Goal: Information Seeking & Learning: Check status

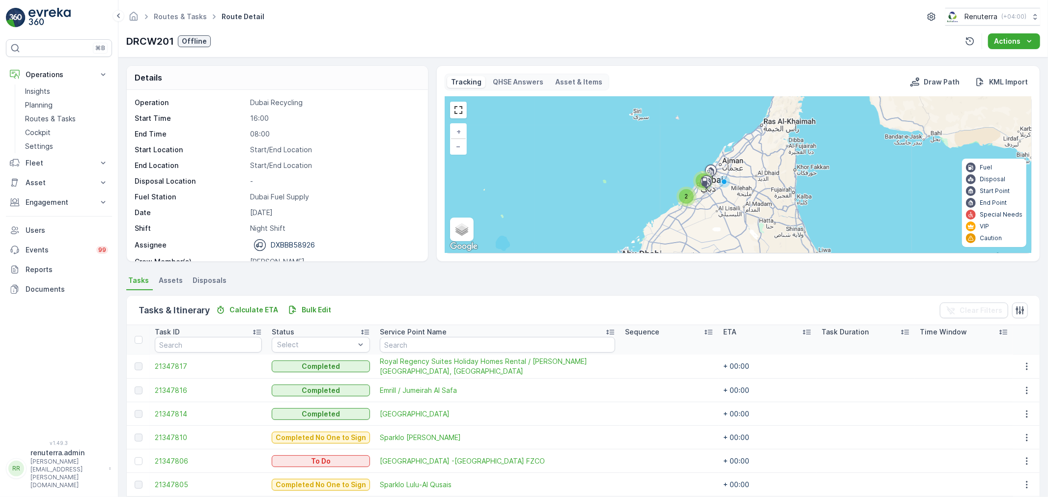
scroll to position [31, 0]
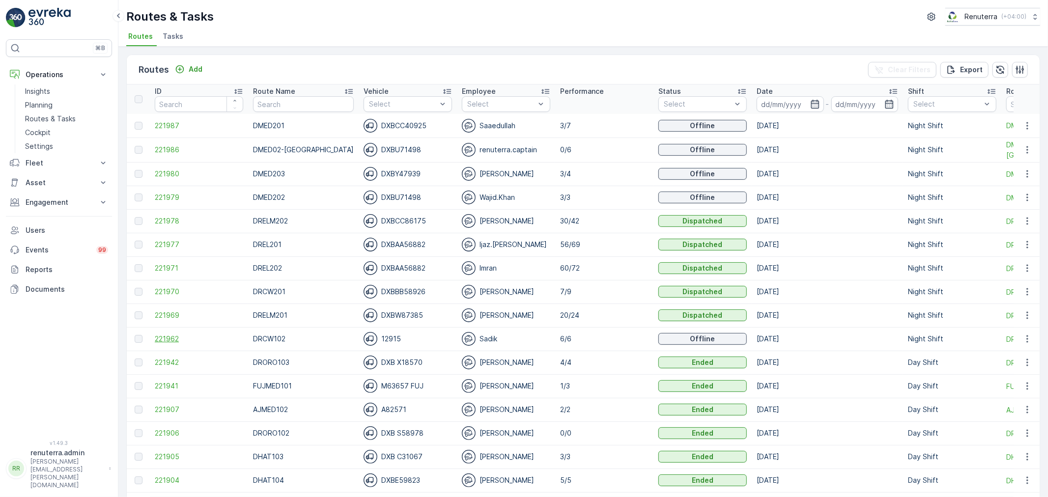
click at [170, 338] on span "221962" at bounding box center [199, 339] width 88 height 10
click at [177, 170] on span "221980" at bounding box center [199, 174] width 88 height 10
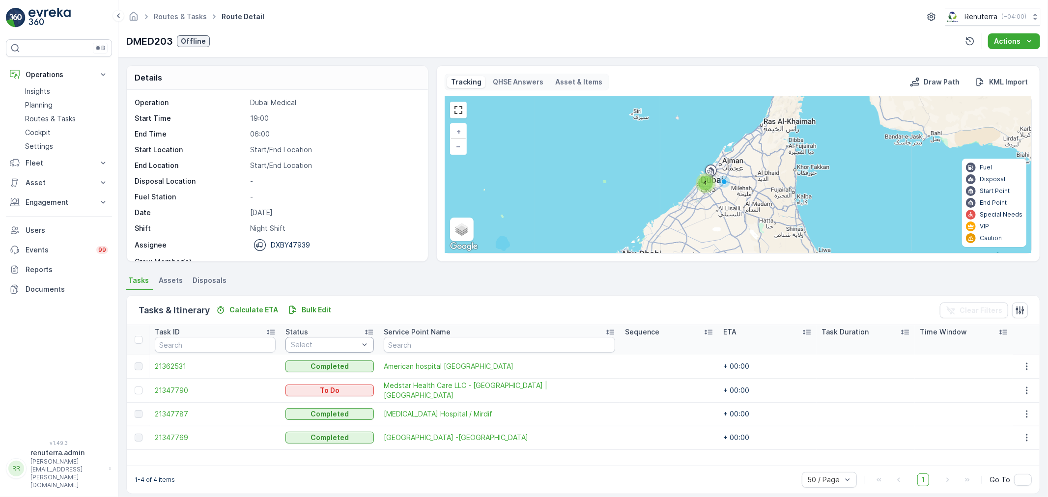
scroll to position [9, 0]
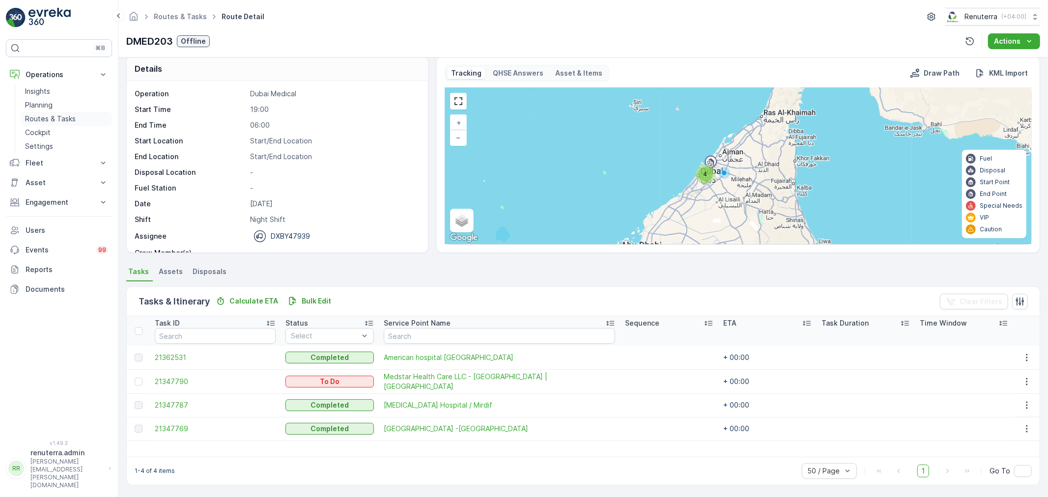
click at [48, 116] on p "Routes & Tasks" at bounding box center [50, 119] width 51 height 10
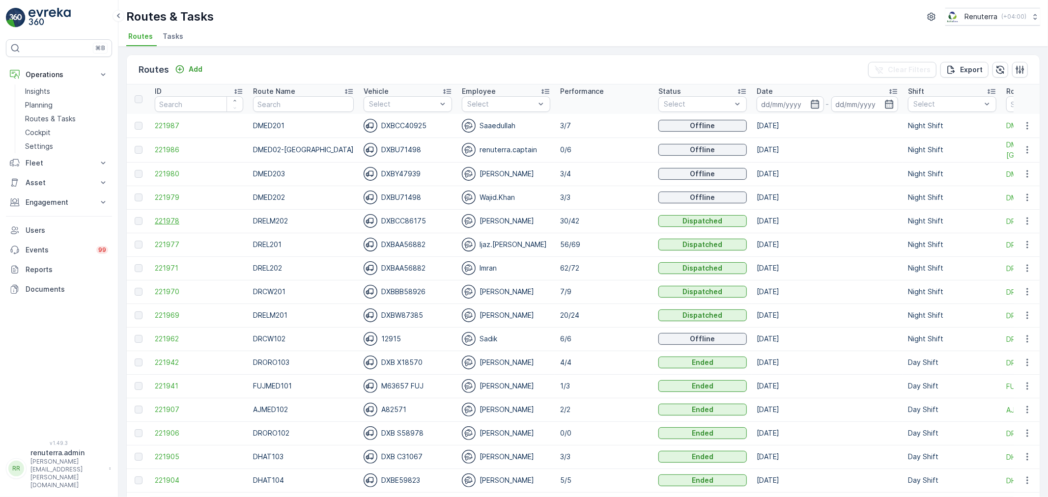
click at [173, 219] on span "221978" at bounding box center [199, 221] width 88 height 10
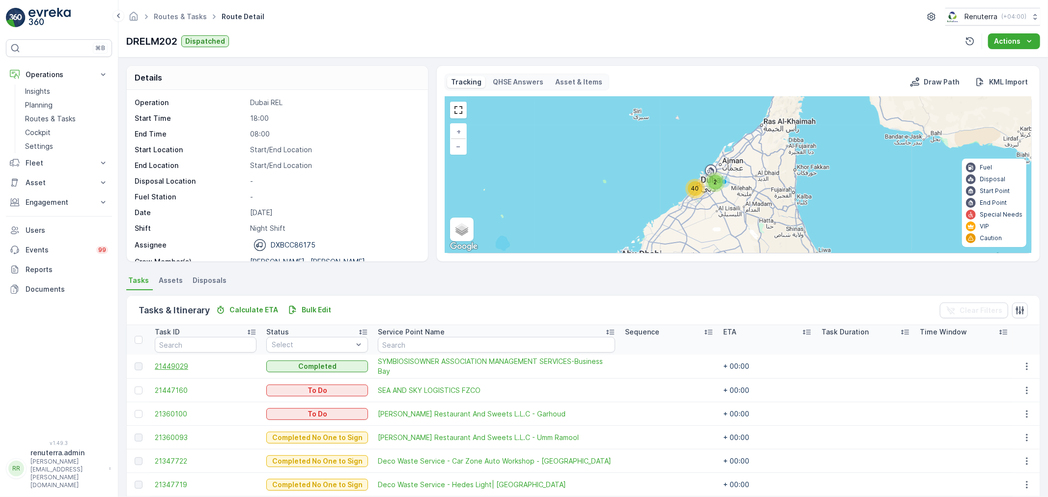
click at [178, 364] on span "21449029" at bounding box center [206, 367] width 102 height 10
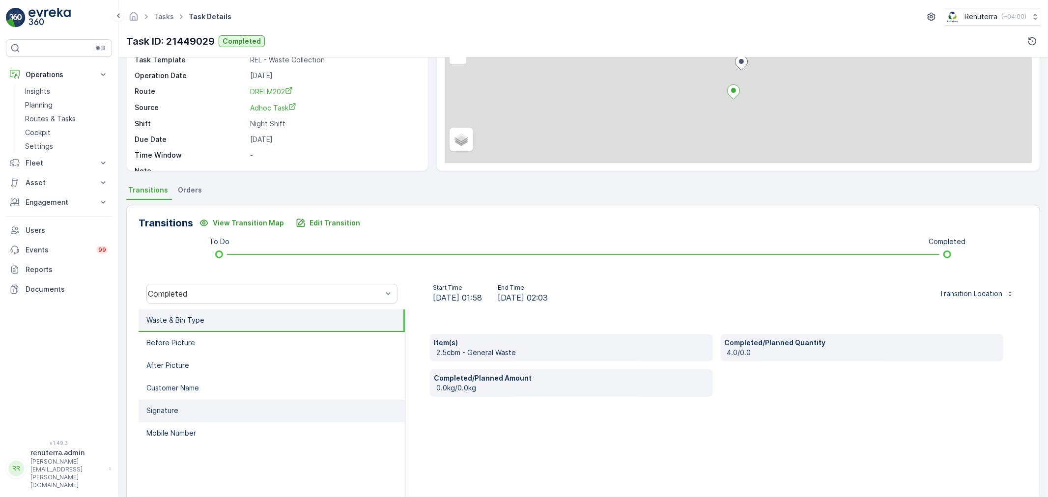
scroll to position [109, 0]
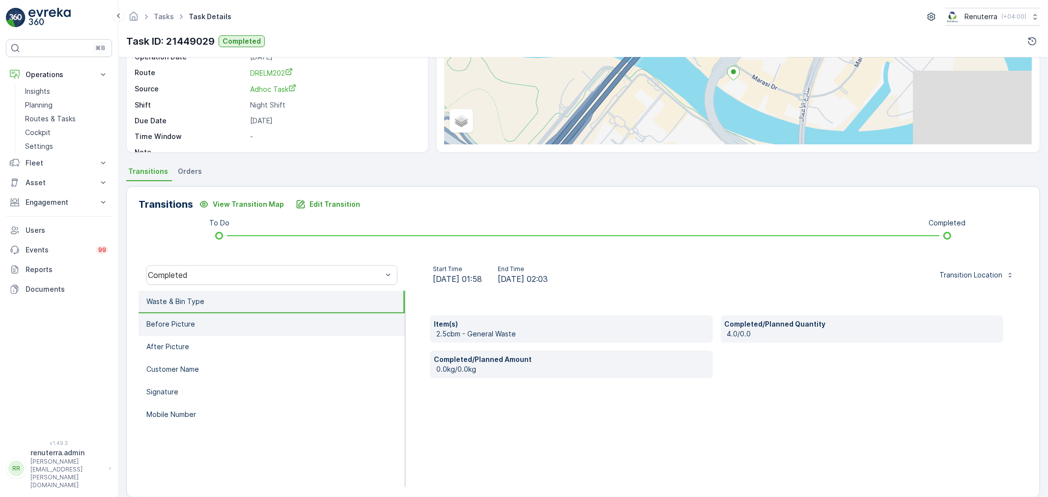
click at [234, 328] on li "Before Picture" at bounding box center [272, 324] width 266 height 23
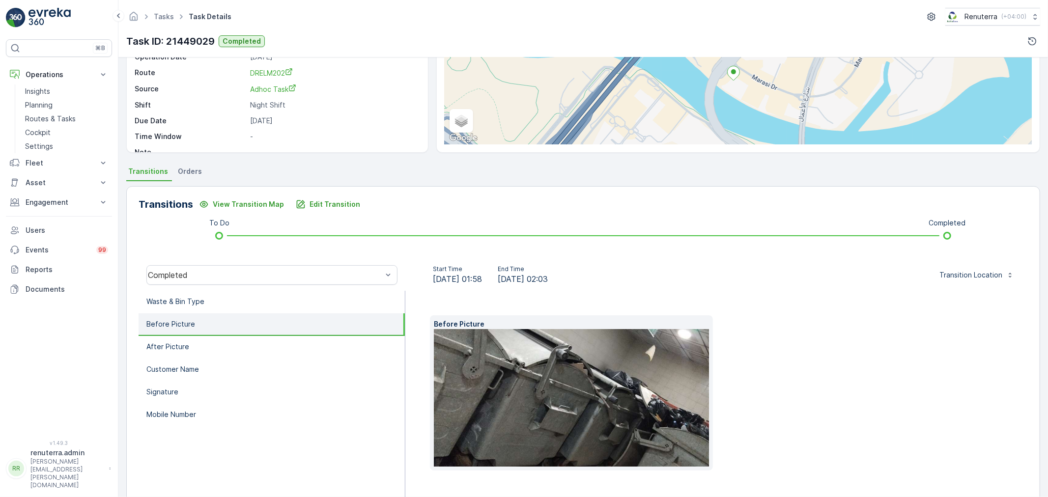
click at [536, 396] on img at bounding box center [587, 398] width 307 height 138
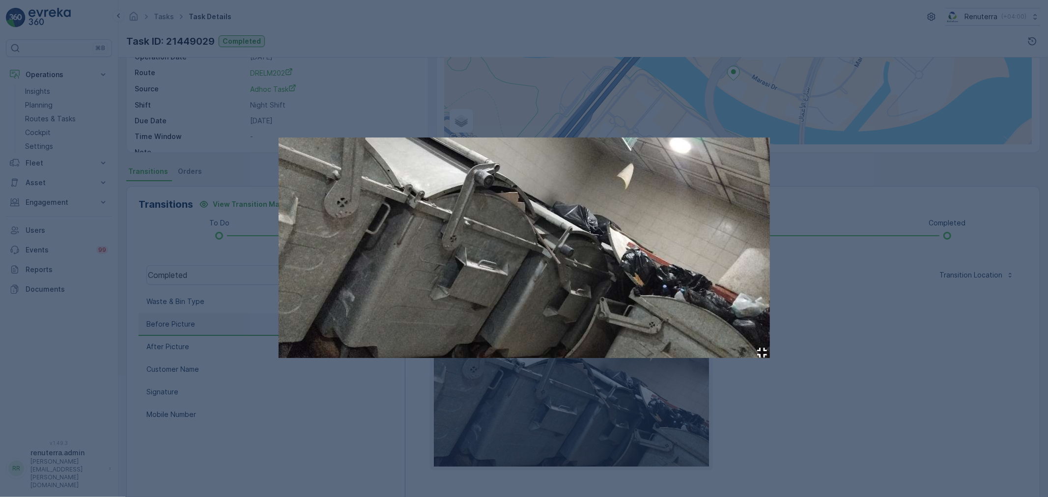
click at [901, 279] on div at bounding box center [524, 248] width 1048 height 497
